Goal: Use online tool/utility: Utilize a website feature to perform a specific function

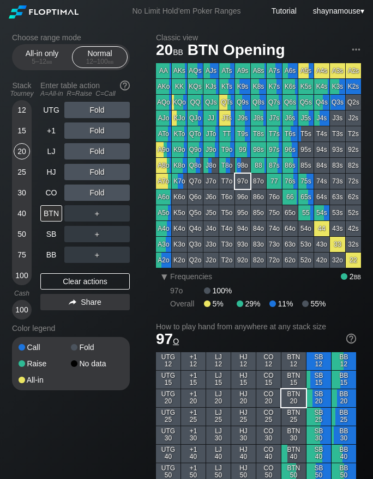
click at [20, 150] on div "20" at bounding box center [22, 151] width 16 height 16
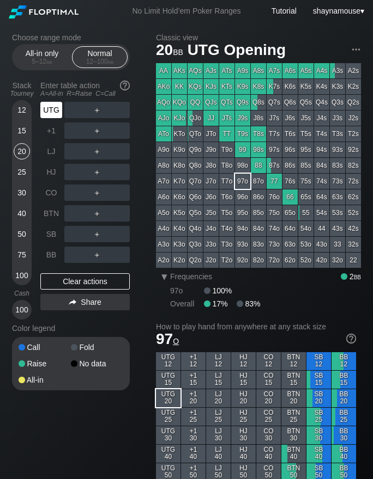
click at [48, 118] on div "UTG" at bounding box center [52, 110] width 24 height 21
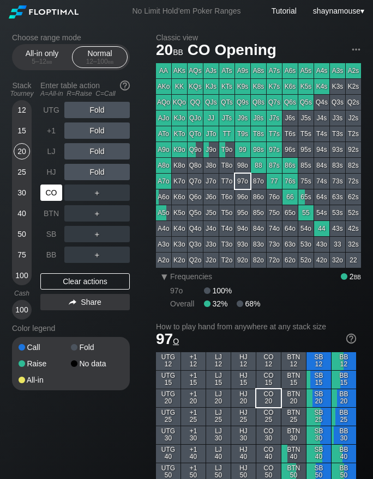
click at [55, 197] on div "CO" at bounding box center [51, 193] width 22 height 16
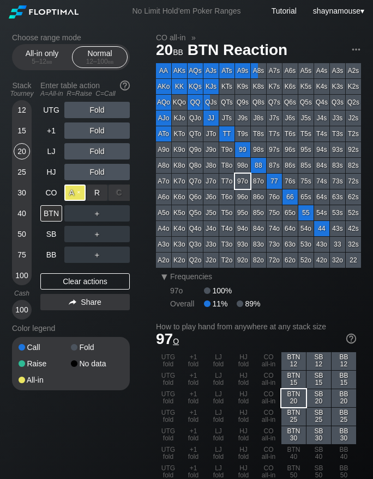
click at [76, 196] on div "A ✕" at bounding box center [74, 193] width 21 height 16
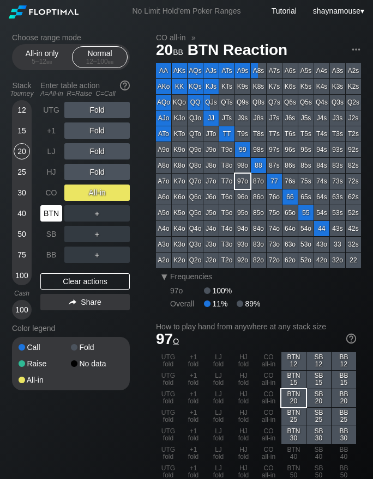
click at [55, 208] on div "BTN" at bounding box center [51, 213] width 22 height 16
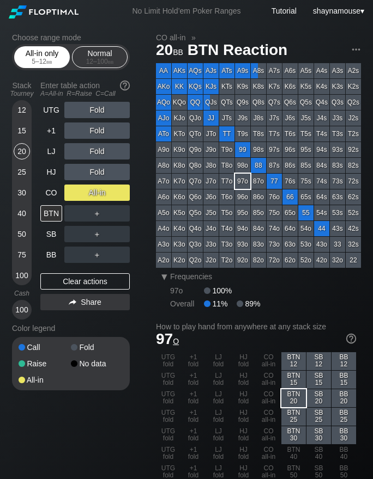
click at [48, 65] on span "bb" at bounding box center [49, 62] width 6 height 8
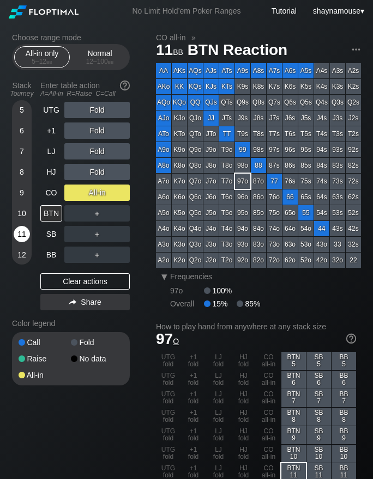
click at [20, 234] on div "11" at bounding box center [22, 234] width 16 height 16
click at [43, 216] on div "BTN" at bounding box center [51, 213] width 22 height 16
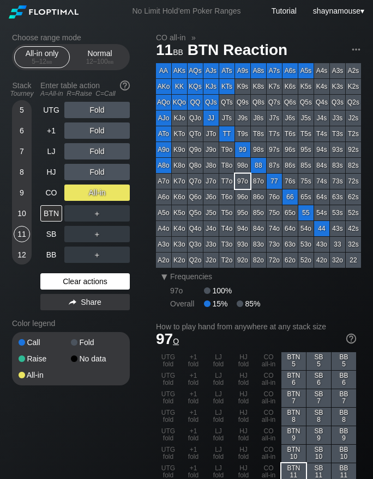
click at [104, 277] on div "Clear actions" at bounding box center [84, 281] width 89 height 16
click at [103, 278] on div "Clear actions" at bounding box center [84, 281] width 89 height 16
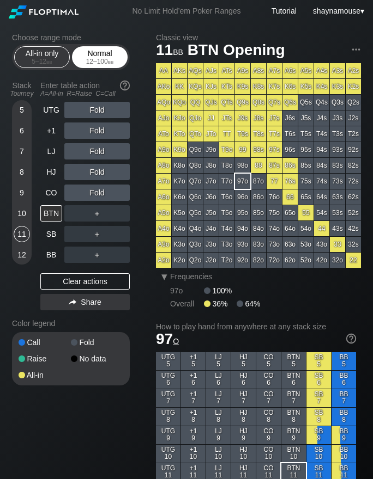
click at [88, 56] on div "Normal 12 – 100 bb" at bounding box center [100, 57] width 50 height 21
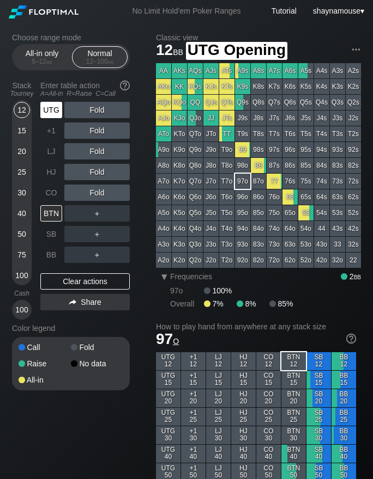
click at [49, 113] on div "UTG" at bounding box center [51, 110] width 22 height 16
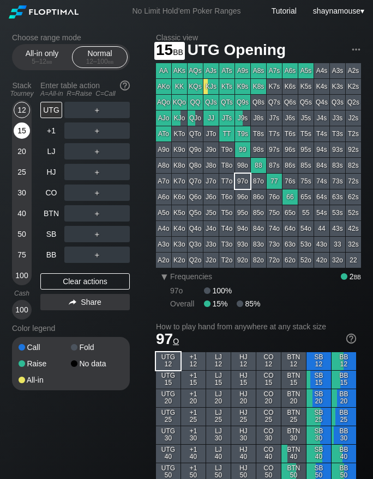
click at [17, 132] on div "15" at bounding box center [22, 131] width 16 height 16
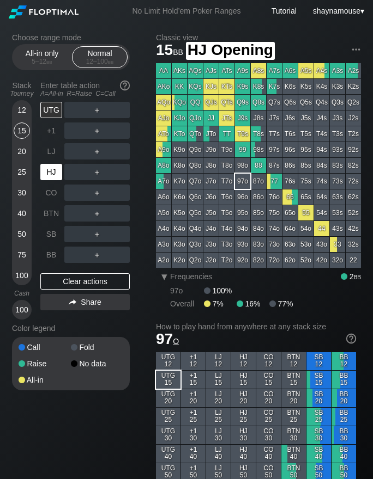
click at [51, 171] on div "HJ" at bounding box center [51, 172] width 22 height 16
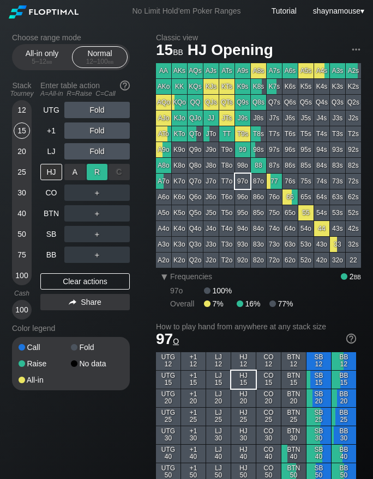
click at [99, 168] on div "R ✕" at bounding box center [97, 172] width 21 height 16
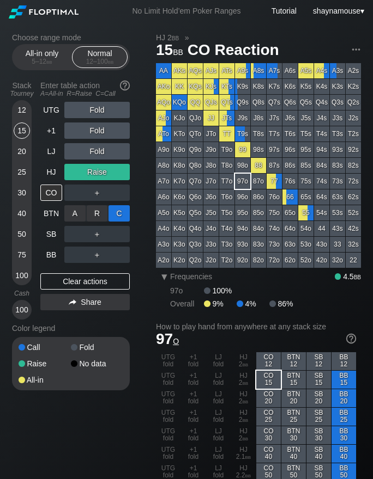
click at [118, 210] on div "C ✕" at bounding box center [118, 213] width 21 height 16
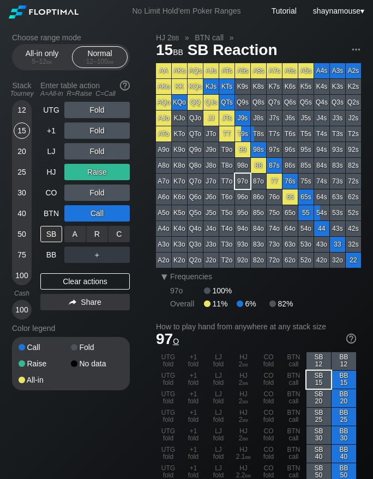
click at [115, 234] on div "C ✕" at bounding box center [118, 234] width 21 height 16
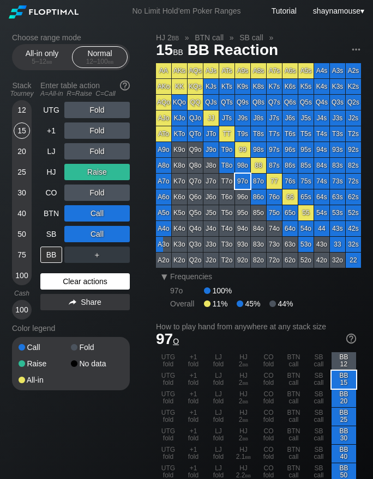
click at [78, 273] on div "Clear actions" at bounding box center [84, 281] width 89 height 16
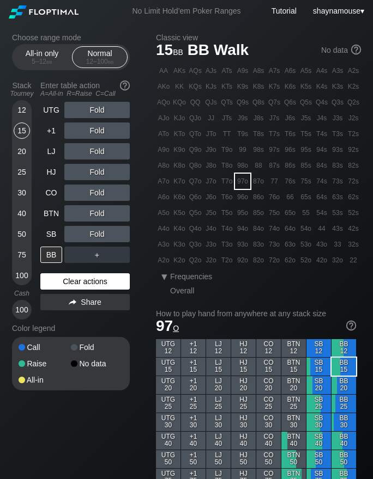
click at [78, 273] on div "Clear actions" at bounding box center [84, 281] width 89 height 16
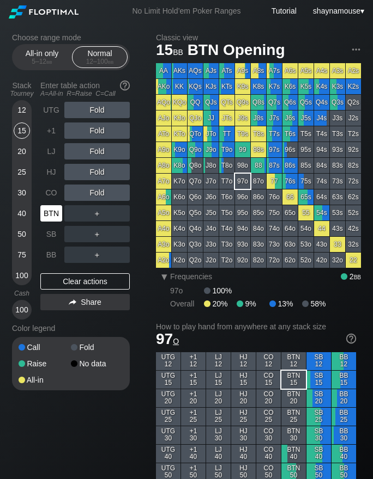
click at [44, 206] on div "BTN" at bounding box center [51, 213] width 22 height 16
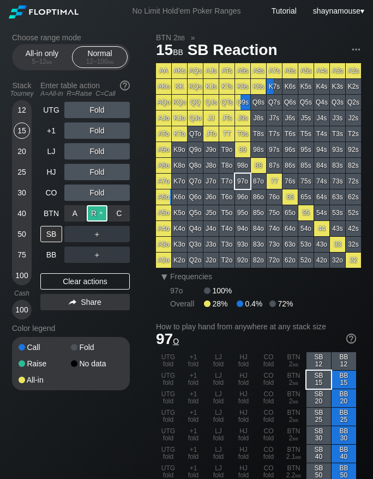
click at [89, 211] on div "R ✕" at bounding box center [97, 213] width 21 height 16
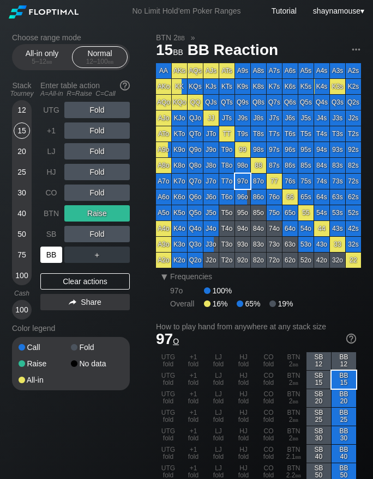
click at [58, 254] on div "BB" at bounding box center [51, 255] width 22 height 16
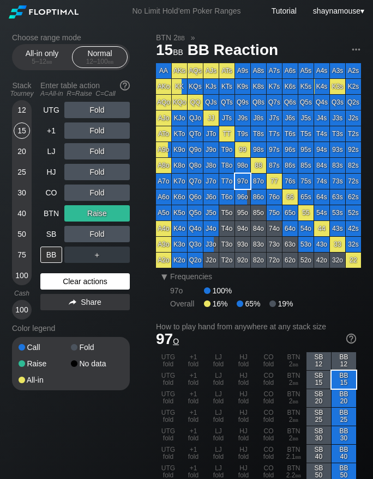
click at [109, 282] on div "Clear actions" at bounding box center [84, 281] width 89 height 16
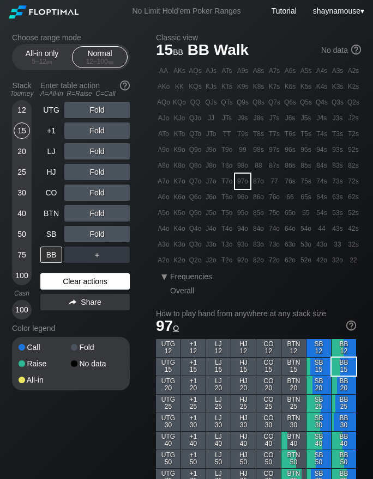
click at [109, 282] on div "Clear actions" at bounding box center [84, 281] width 89 height 16
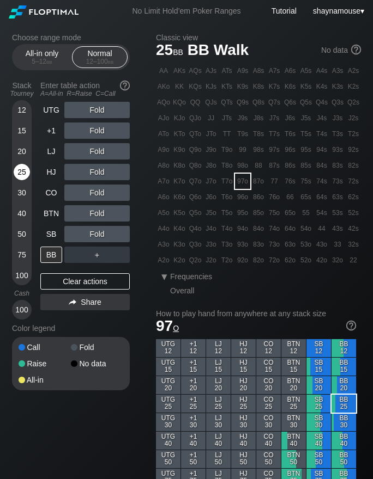
click at [15, 172] on div "25" at bounding box center [22, 172] width 16 height 16
click at [19, 173] on div "25" at bounding box center [22, 172] width 16 height 16
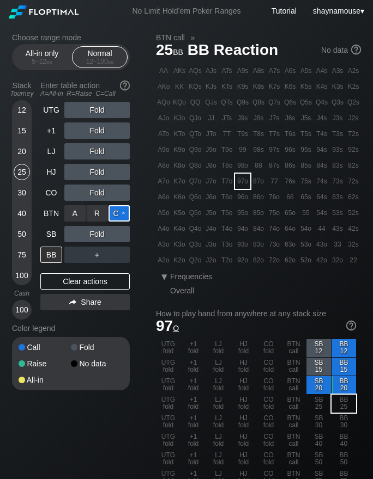
click at [117, 215] on div "C ✕" at bounding box center [118, 213] width 21 height 16
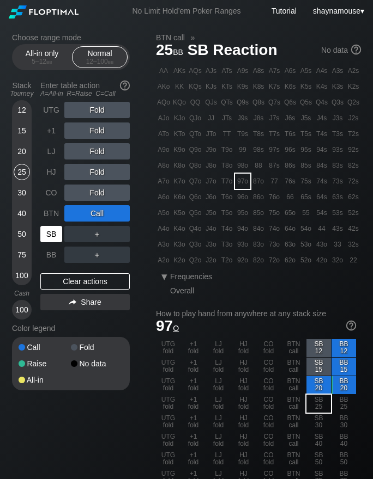
click at [57, 235] on div "SB" at bounding box center [51, 234] width 22 height 16
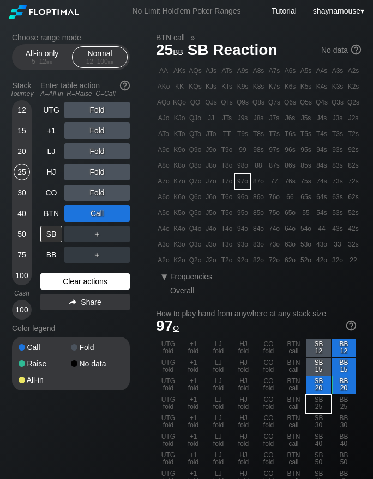
click at [82, 282] on div "Clear actions" at bounding box center [84, 281] width 89 height 16
drag, startPoint x: 82, startPoint y: 282, endPoint x: 80, endPoint y: 276, distance: 5.7
click at [82, 282] on div "Clear actions" at bounding box center [84, 281] width 89 height 16
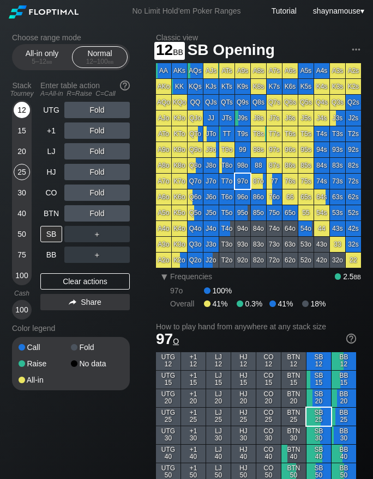
click at [15, 104] on div "12" at bounding box center [22, 112] width 16 height 21
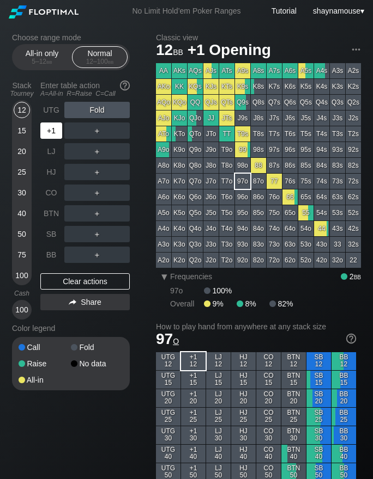
click at [47, 136] on div "+1" at bounding box center [51, 131] width 22 height 16
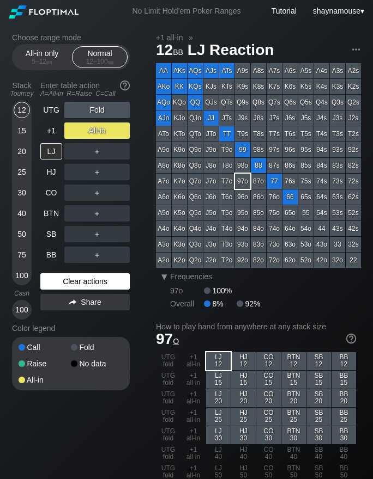
click at [74, 280] on div "Clear actions" at bounding box center [84, 281] width 89 height 16
click at [71, 284] on div "Clear actions" at bounding box center [84, 281] width 89 height 16
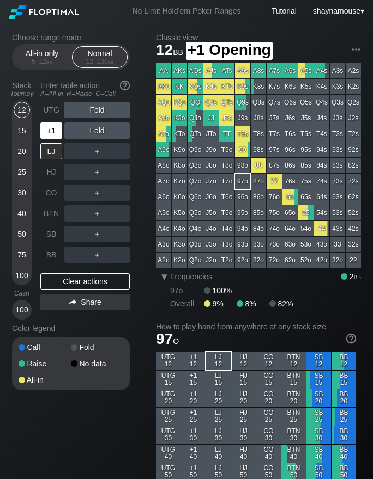
click at [54, 131] on div "+1" at bounding box center [51, 131] width 22 height 16
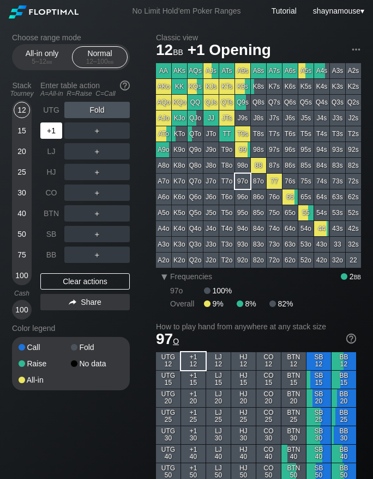
click at [54, 131] on div "+1" at bounding box center [51, 131] width 22 height 16
click at [75, 131] on div "A ✕" at bounding box center [74, 131] width 21 height 16
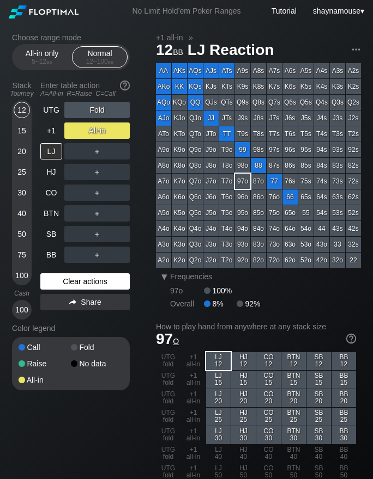
click at [63, 278] on div "Clear actions" at bounding box center [84, 281] width 89 height 16
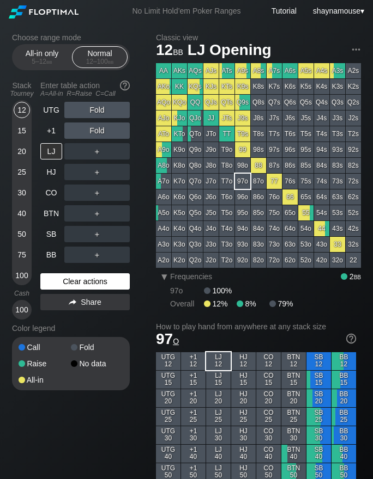
click at [63, 278] on div "Clear actions" at bounding box center [84, 281] width 89 height 16
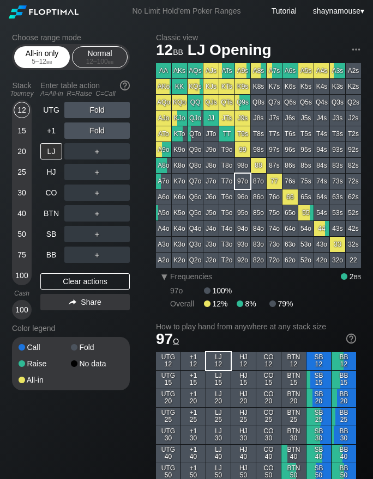
click at [48, 62] on span "bb" at bounding box center [49, 62] width 6 height 8
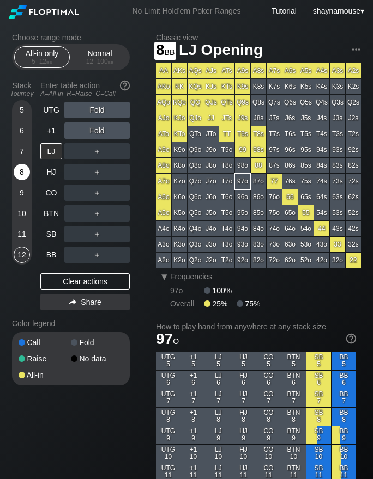
click at [20, 176] on div "8" at bounding box center [22, 172] width 16 height 16
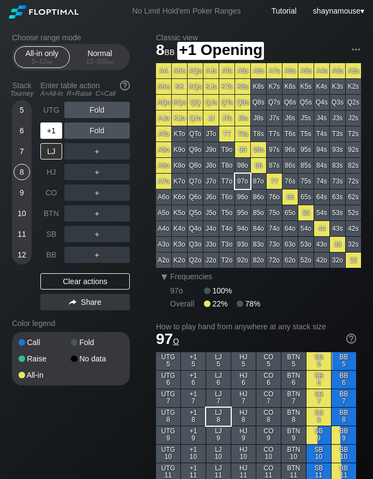
click at [42, 137] on div "+1" at bounding box center [51, 131] width 22 height 16
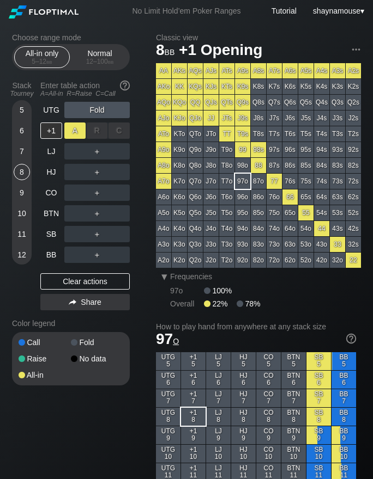
click at [72, 133] on div "A ✕" at bounding box center [74, 131] width 21 height 16
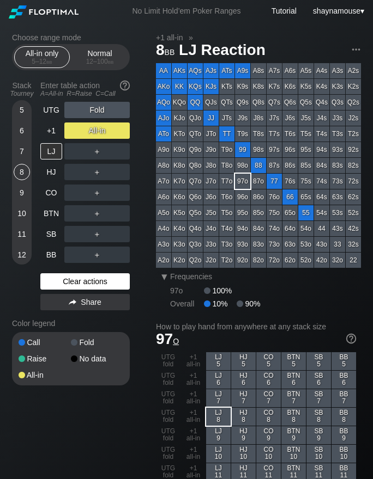
click at [60, 284] on div "Clear actions" at bounding box center [84, 281] width 89 height 16
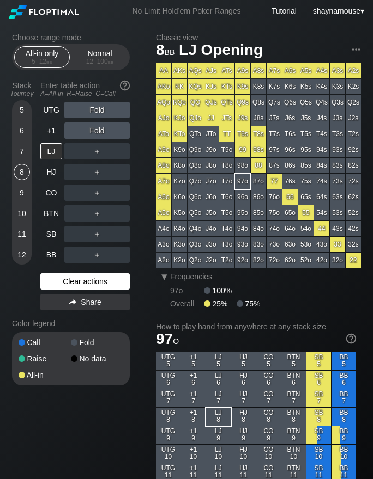
click at [60, 284] on div "Clear actions" at bounding box center [84, 281] width 89 height 16
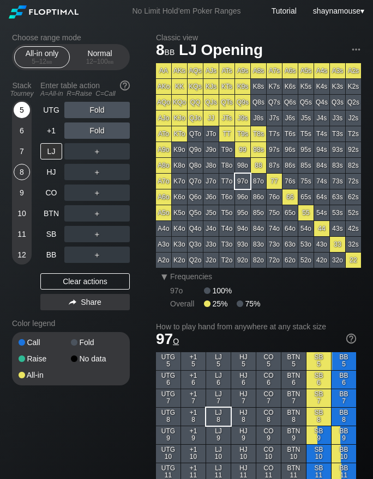
click at [20, 112] on div "5" at bounding box center [22, 110] width 16 height 16
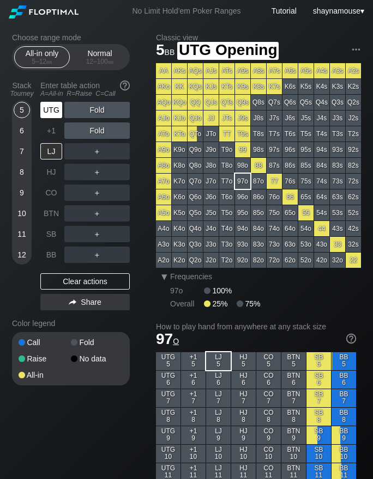
click at [50, 114] on div "UTG" at bounding box center [51, 110] width 22 height 16
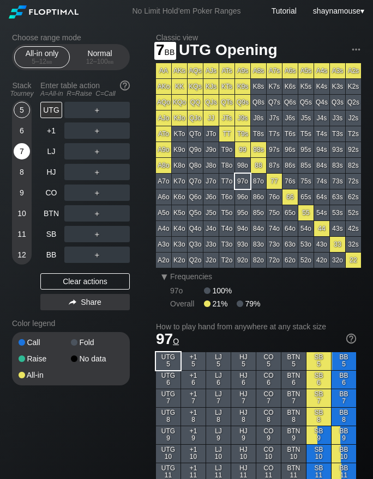
click at [25, 153] on div "7" at bounding box center [22, 151] width 16 height 16
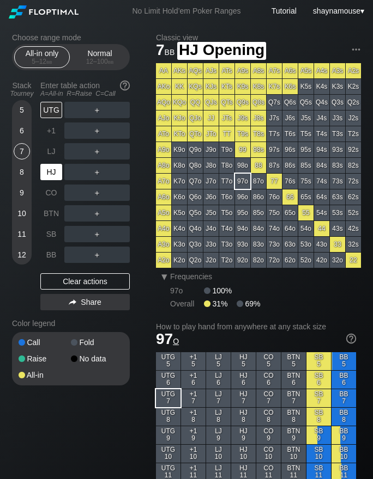
click at [49, 169] on div "HJ" at bounding box center [51, 172] width 22 height 16
